Goal: Information Seeking & Learning: Check status

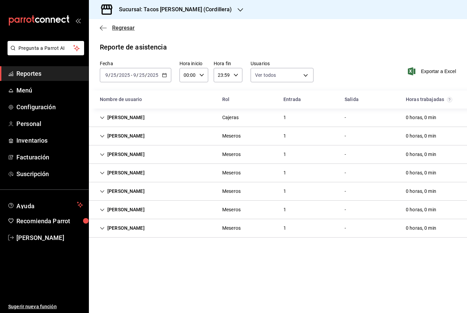
click at [103, 28] on icon "button" at bounding box center [103, 28] width 7 height 0
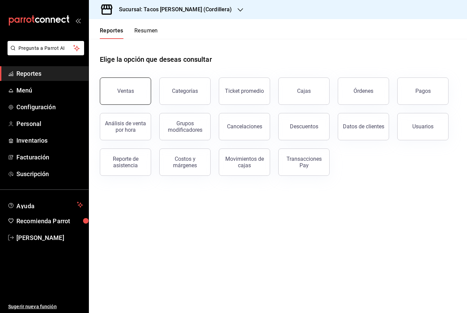
click at [126, 98] on button "Ventas" at bounding box center [125, 91] width 51 height 27
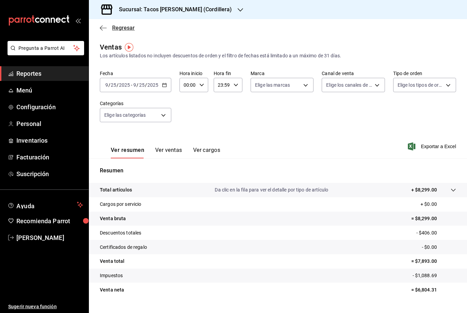
click at [105, 29] on icon "button" at bounding box center [103, 28] width 7 height 6
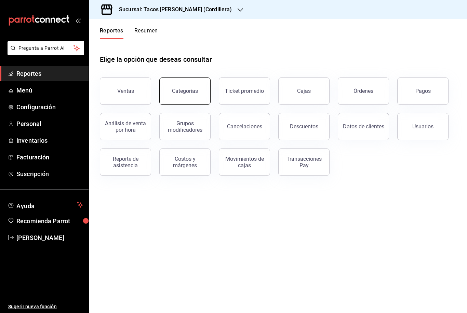
click at [177, 93] on div "Categorías" at bounding box center [185, 91] width 26 height 6
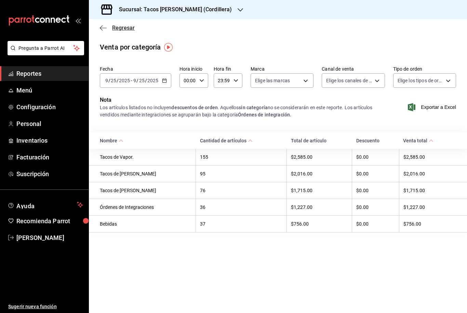
click at [107, 30] on span "Regresar" at bounding box center [117, 28] width 35 height 6
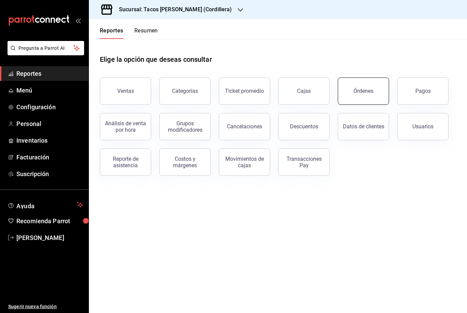
click at [370, 102] on button "Órdenes" at bounding box center [363, 91] width 51 height 27
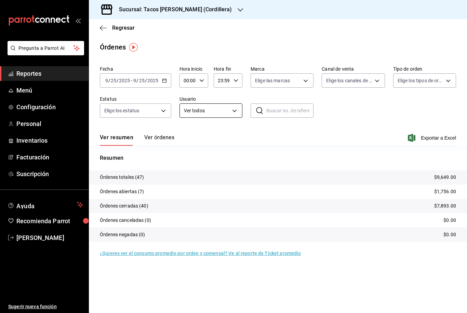
click at [233, 114] on body "Pregunta a Parrot AI Reportes Menú Configuración Personal Inventarios Facturaci…" at bounding box center [233, 156] width 467 height 313
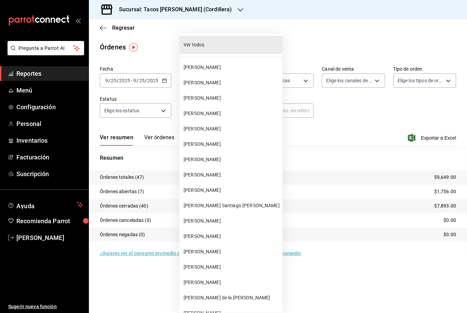
click at [362, 115] on div at bounding box center [233, 156] width 467 height 313
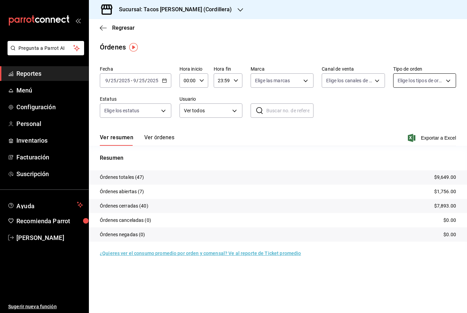
click at [445, 85] on body "Pregunta a Parrot AI Reportes Menú Configuración Personal Inventarios Facturaci…" at bounding box center [233, 156] width 467 height 313
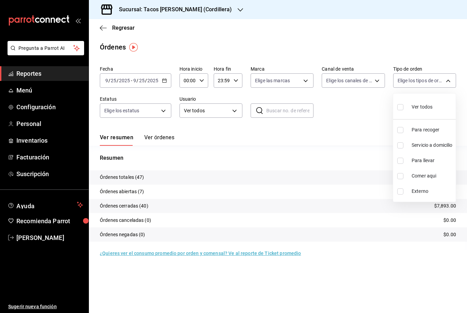
click at [401, 145] on input "checkbox" at bounding box center [400, 146] width 6 height 6
checkbox input "true"
type input "95ab9676-e5ce-4f13-b33f-403071d4e93b"
click at [348, 145] on div at bounding box center [233, 156] width 467 height 313
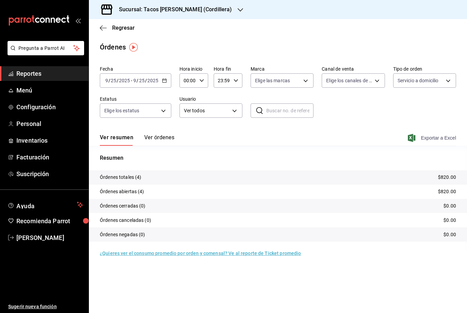
click at [416, 137] on span "Exportar a Excel" at bounding box center [432, 138] width 47 height 8
drag, startPoint x: 406, startPoint y: 3, endPoint x: 220, endPoint y: 9, distance: 186.0
click at [0, 0] on html "Pregunta a Parrot AI Reportes Menú Configuración Personal Inventarios Facturaci…" at bounding box center [233, 156] width 467 height 313
click at [238, 12] on icon "button" at bounding box center [240, 9] width 5 height 5
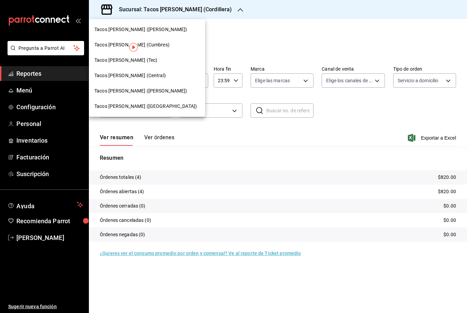
click at [149, 73] on span "Tacos [PERSON_NAME] (Central)" at bounding box center [129, 75] width 71 height 7
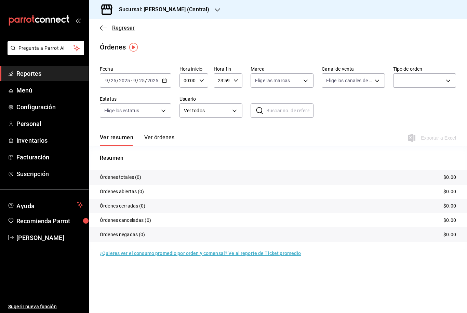
click at [103, 28] on icon "button" at bounding box center [103, 28] width 7 height 6
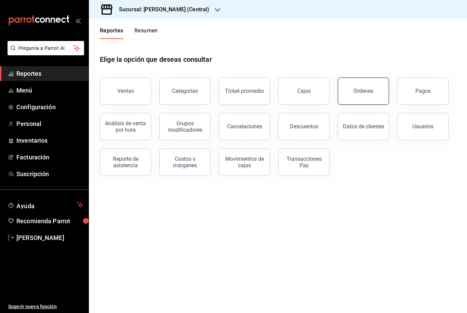
click at [362, 99] on button "Órdenes" at bounding box center [363, 91] width 51 height 27
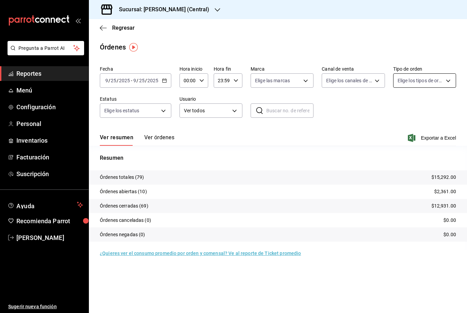
click at [442, 84] on body "Pregunta a Parrot AI Reportes Menú Configuración Personal Inventarios Facturaci…" at bounding box center [233, 156] width 467 height 313
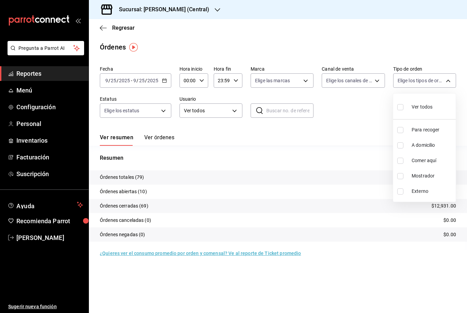
click at [401, 147] on input "checkbox" at bounding box center [400, 146] width 6 height 6
checkbox input "true"
type input "4b94be58-835c-49f3-aa95-e336c11b21f8"
click at [362, 119] on div at bounding box center [233, 156] width 467 height 313
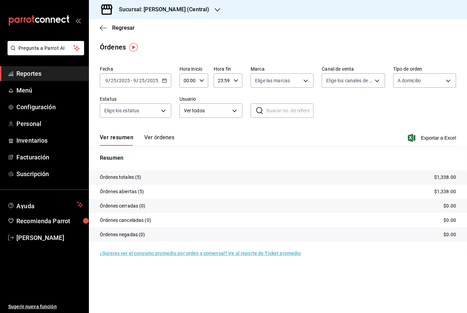
click at [411, 138] on icon "button" at bounding box center [412, 138] width 8 height 8
drag, startPoint x: 387, startPoint y: 2, endPoint x: 155, endPoint y: 140, distance: 270.3
click at [0, 0] on html "Pregunta a Parrot AI Reportes Menú Configuración Personal Inventarios Facturaci…" at bounding box center [233, 156] width 467 height 313
click at [158, 140] on button "Ver órdenes" at bounding box center [159, 140] width 30 height 12
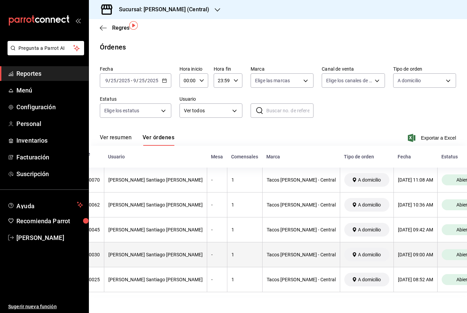
scroll to position [0, 80]
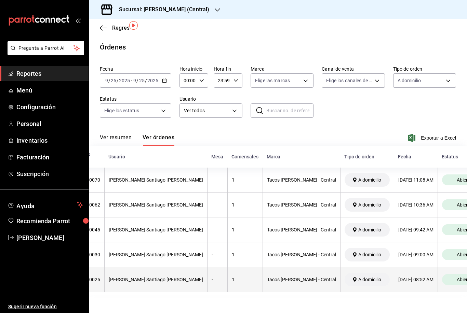
click at [454, 277] on span "Abierta" at bounding box center [464, 279] width 21 height 5
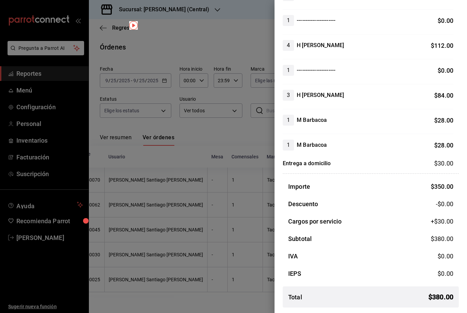
scroll to position [165, 0]
click at [227, 283] on div at bounding box center [233, 156] width 467 height 313
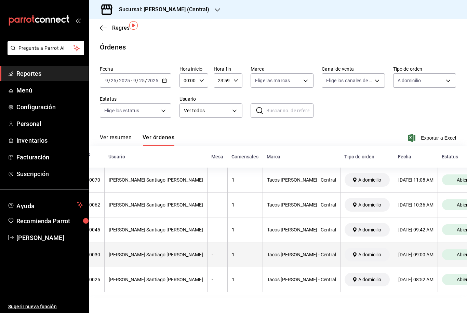
click at [454, 252] on span "Abierta" at bounding box center [464, 254] width 21 height 5
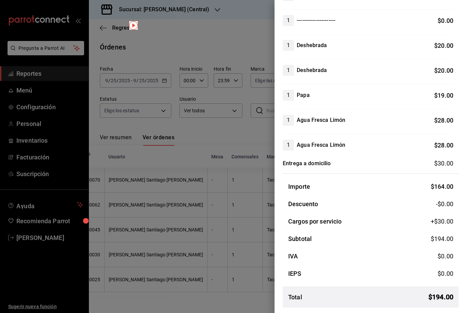
click at [250, 275] on div at bounding box center [233, 156] width 467 height 313
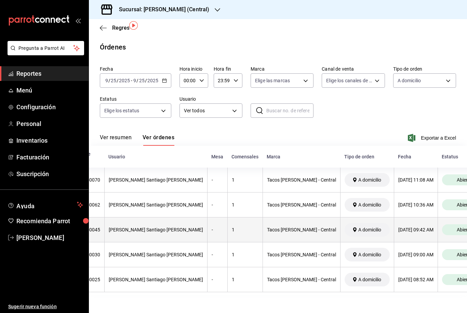
click at [454, 227] on span "Abierta" at bounding box center [464, 229] width 21 height 5
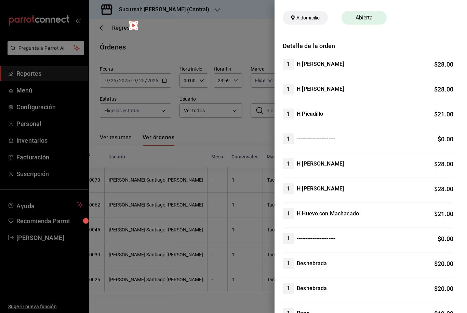
scroll to position [19, 0]
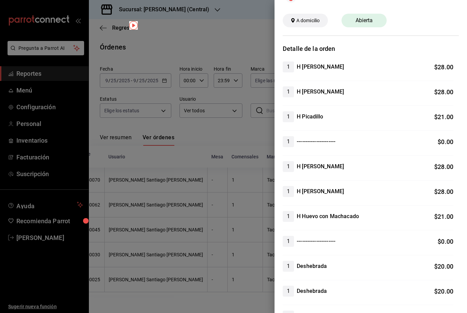
click at [200, 282] on div at bounding box center [233, 156] width 467 height 313
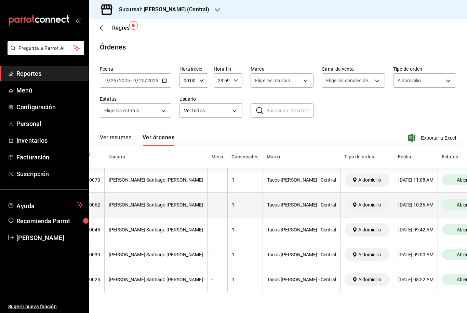
click at [454, 202] on span "Abierta" at bounding box center [464, 204] width 21 height 5
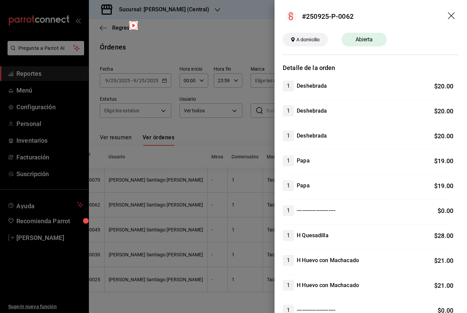
click at [450, 18] on icon "drag" at bounding box center [452, 16] width 8 height 8
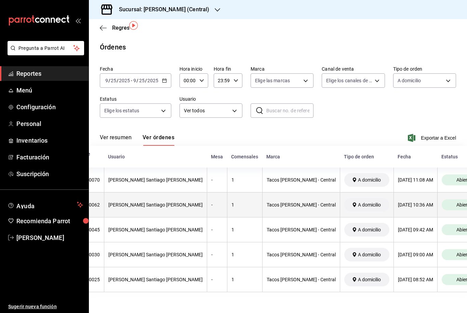
scroll to position [0, 80]
click at [355, 202] on span "A domicilio" at bounding box center [369, 204] width 28 height 5
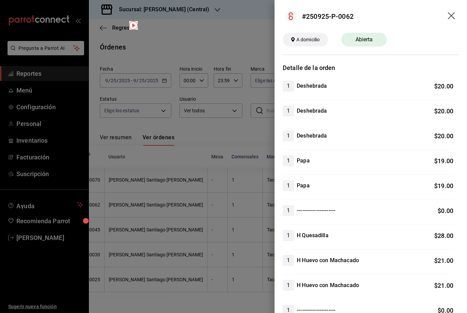
scroll to position [0, 0]
click at [311, 39] on span "A domicilio" at bounding box center [308, 39] width 29 height 7
click at [318, 18] on div "#250925-P-0062" at bounding box center [328, 16] width 52 height 10
click at [289, 16] on circle at bounding box center [290, 16] width 11 height 11
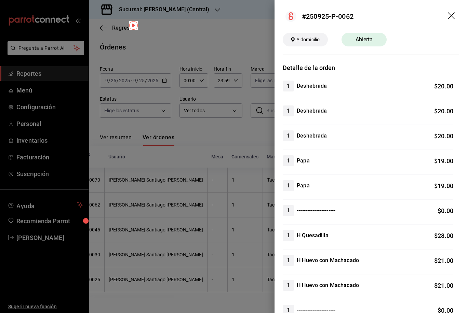
click at [452, 18] on icon "drag" at bounding box center [452, 16] width 8 height 8
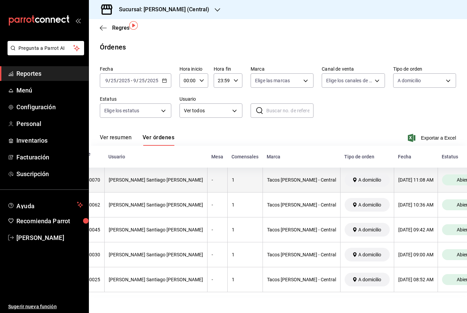
click at [442, 175] on div "Abierta" at bounding box center [464, 180] width 45 height 11
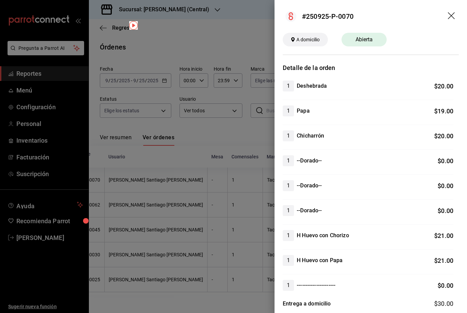
click at [450, 22] on header "#250925-P-0070" at bounding box center [370, 16] width 192 height 33
click at [452, 20] on icon "drag" at bounding box center [452, 16] width 8 height 8
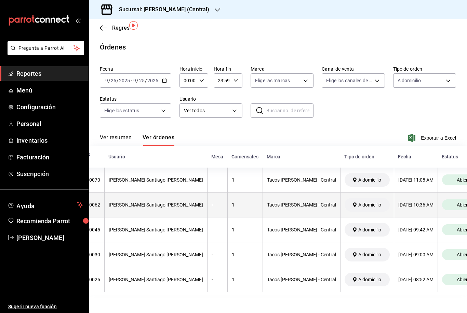
click at [355, 202] on span "A domicilio" at bounding box center [369, 204] width 28 height 5
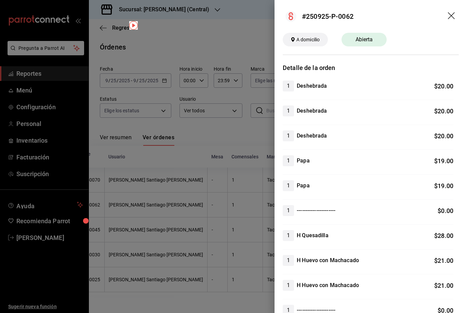
click at [304, 38] on span "A domicilio" at bounding box center [308, 39] width 29 height 7
drag, startPoint x: 432, startPoint y: 3, endPoint x: 385, endPoint y: 99, distance: 107.9
click at [0, 0] on html "Pregunta a Parrot AI Reportes Menú Configuración Personal Inventarios Facturaci…" at bounding box center [233, 156] width 467 height 313
click at [450, 16] on icon "drag" at bounding box center [451, 15] width 7 height 7
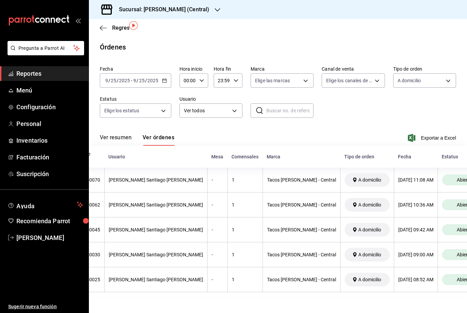
click at [212, 13] on div "Sucursal: [PERSON_NAME] (Central)" at bounding box center [158, 9] width 129 height 19
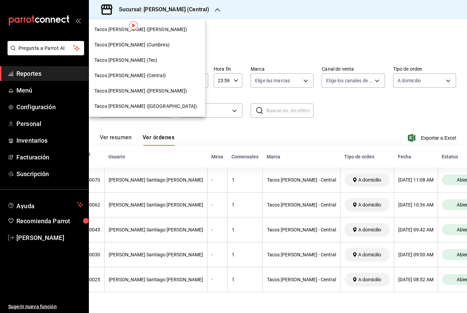
click at [154, 108] on span "Tacos [PERSON_NAME] ([GEOGRAPHIC_DATA])" at bounding box center [145, 106] width 103 height 7
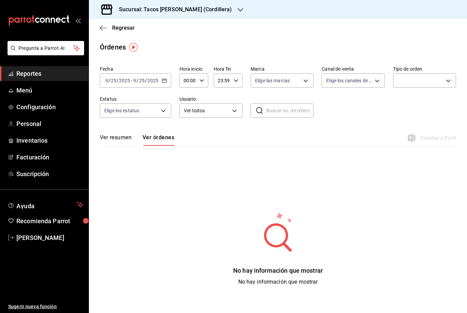
type input "4b94be58-835c-49f3-aa95-e336c11b21f8"
click at [104, 27] on icon "button" at bounding box center [103, 28] width 7 height 6
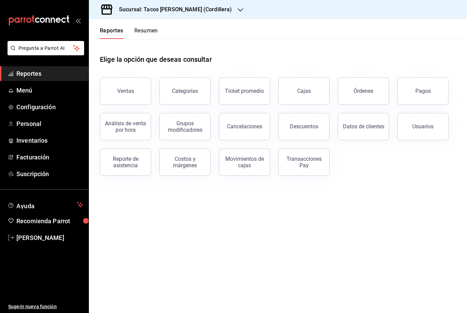
click at [369, 129] on div "Datos de clientes" at bounding box center [363, 126] width 41 height 6
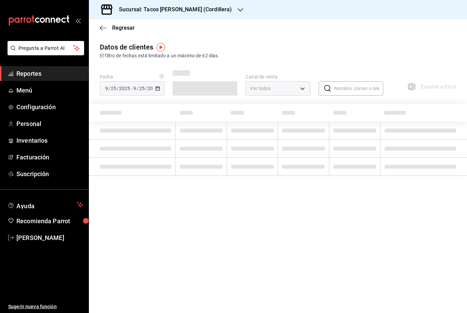
type input "PARROT,DIDI_FOOD,ONLINE"
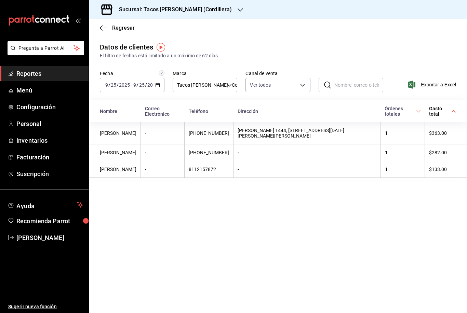
click at [352, 87] on input "text" at bounding box center [358, 85] width 49 height 14
type input "[PERSON_NAME]"
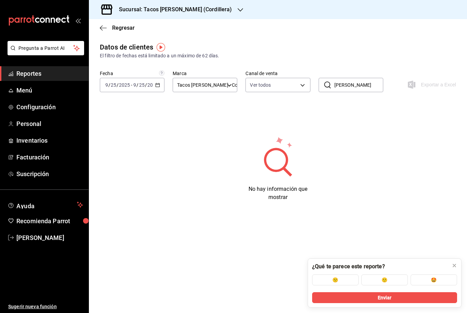
click at [160, 85] on div "[DATE] [DATE] - [DATE] [DATE]" at bounding box center [132, 85] width 65 height 14
click at [132, 169] on span "Rango de fechas" at bounding box center [132, 167] width 53 height 7
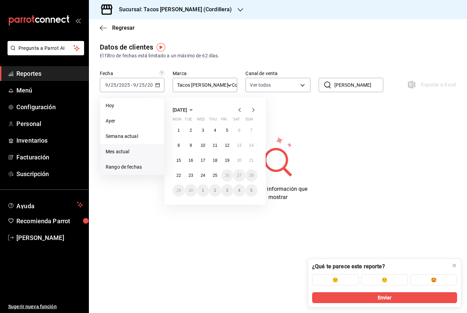
click at [132, 153] on span "Mes actual" at bounding box center [132, 151] width 53 height 7
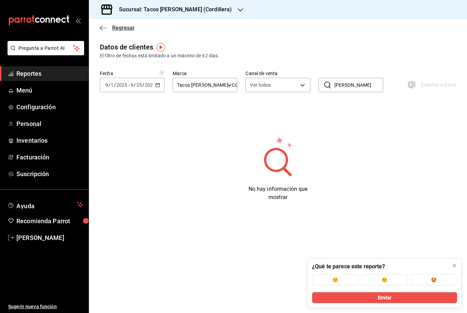
click at [105, 28] on icon "button" at bounding box center [103, 28] width 7 height 0
